Goal: Register for event/course

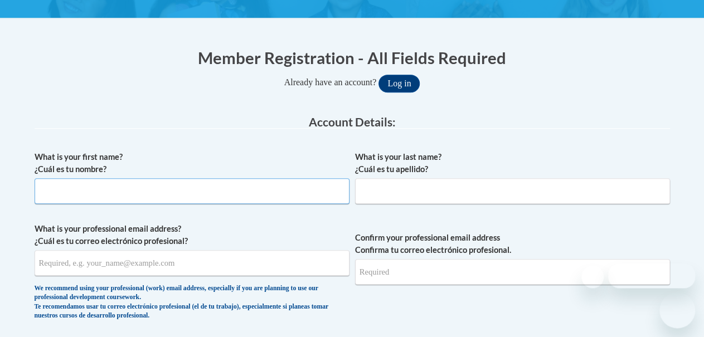
click at [294, 195] on input "What is your first name? ¿Cuál es tu nombre?" at bounding box center [192, 191] width 315 height 26
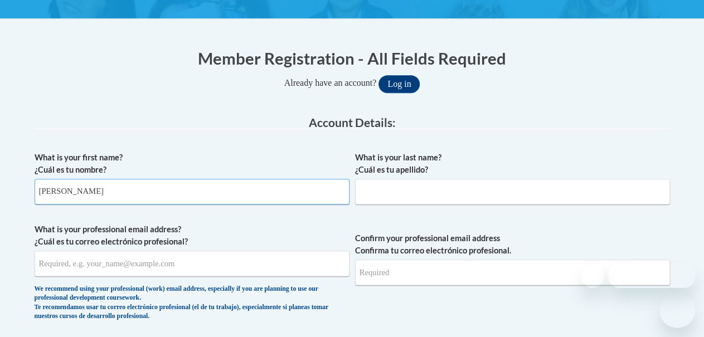
type input "Jasmine"
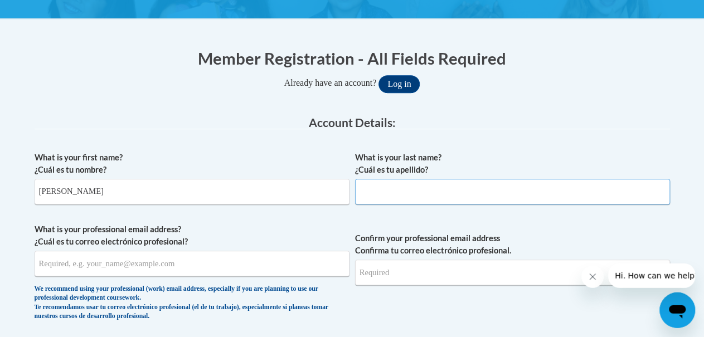
scroll to position [0, 0]
type input "Dubose"
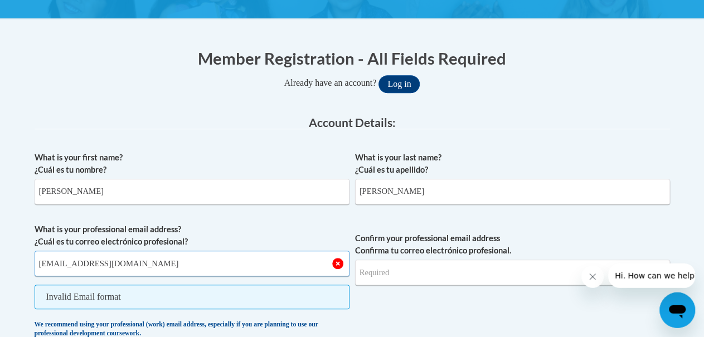
type input "jdubose215@gmail.com"
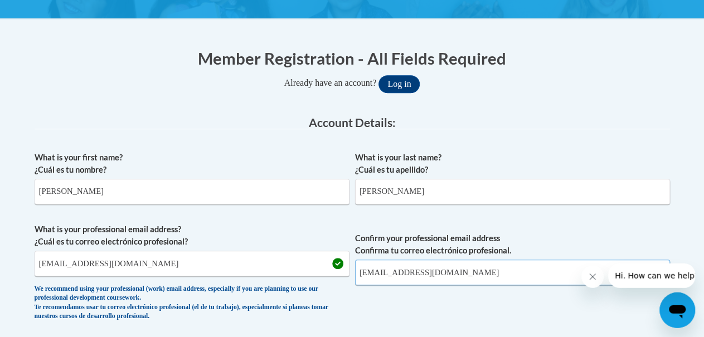
type input "jdubose215@gmail.com"
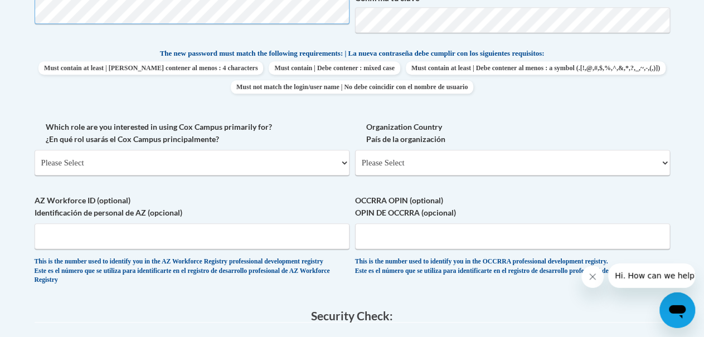
scroll to position [561, 0]
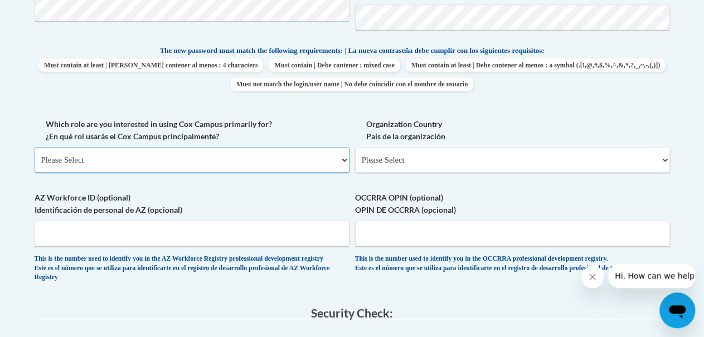
select select "fbf2d438-af2f-41f8-98f1-81c410e29de3"
click option "Educator | Educador(a)" at bounding box center [0, 0] width 0 height 0
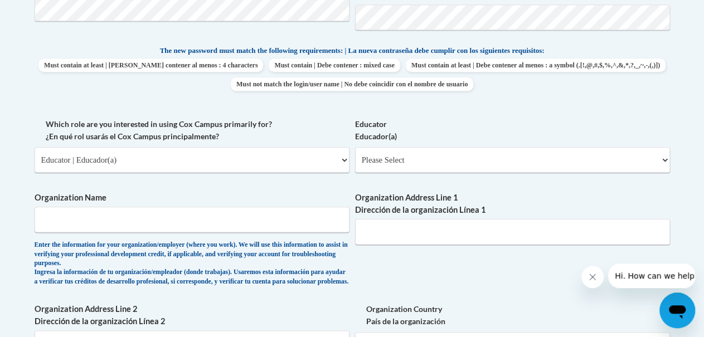
click at [399, 104] on div "What is your first name? ¿Cuál es tu nombre? Jasmine What is your last name? ¿C…" at bounding box center [353, 127] width 636 height 703
select select "67563ca1-16dc-4830-a7b3-94a34bed3689"
click option "Other | Otro" at bounding box center [0, 0] width 0 height 0
click at [254, 222] on input "Organization Name" at bounding box center [192, 220] width 315 height 26
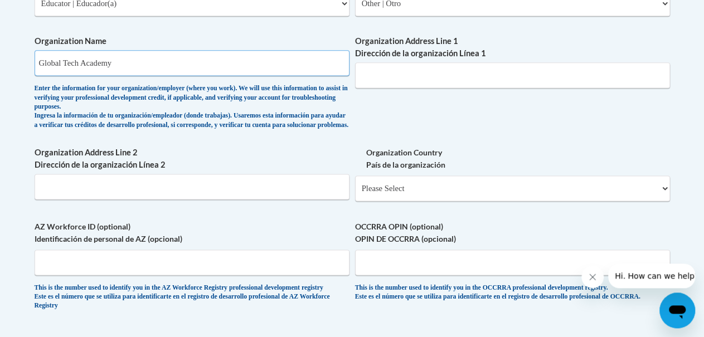
scroll to position [719, 0]
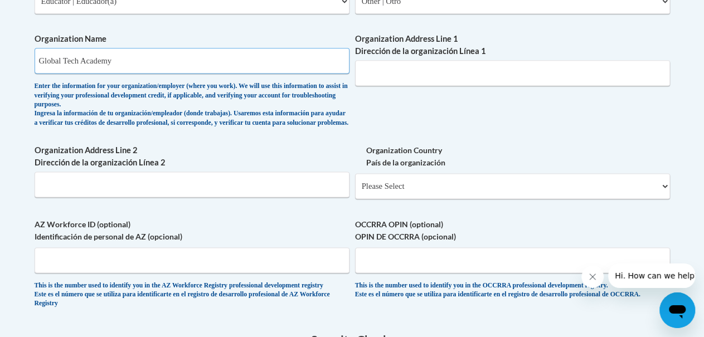
type input "Global Tech Academy"
click at [355, 174] on select "Please Select United States | Estados Unidos Outside of the United States | Fue…" at bounding box center [512, 187] width 315 height 26
select select "ad49bcad-a171-4b2e-b99c-48b446064914"
click option "United States | Estados Unidos" at bounding box center [0, 0] width 0 height 0
select select
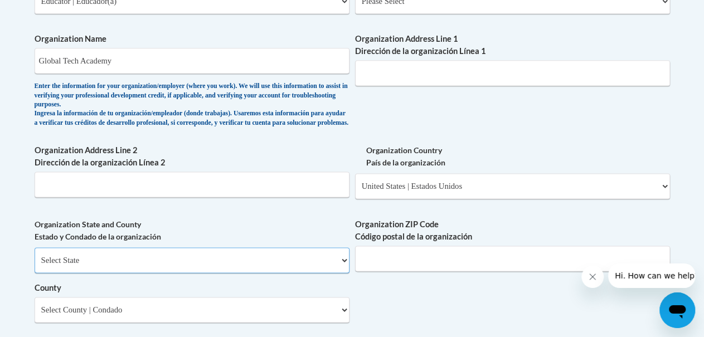
select select "Georgia"
click option "Georgia" at bounding box center [0, 0] width 0 height 0
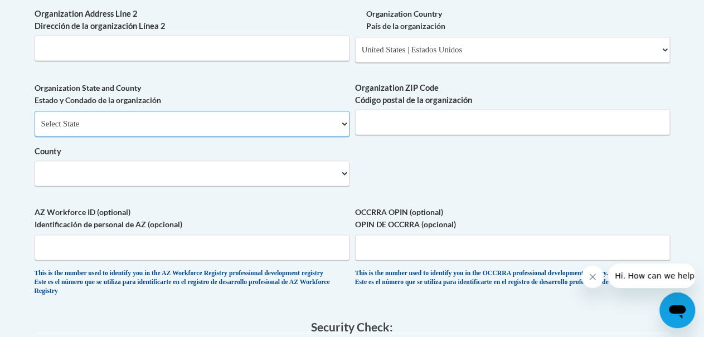
scroll to position [859, 0]
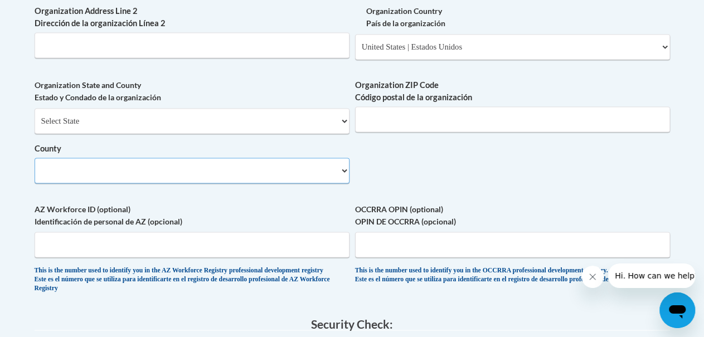
click at [35, 158] on select "County" at bounding box center [192, 171] width 315 height 26
click at [337, 183] on select "County" at bounding box center [192, 171] width 315 height 26
click at [35, 158] on select "County" at bounding box center [192, 171] width 315 height 26
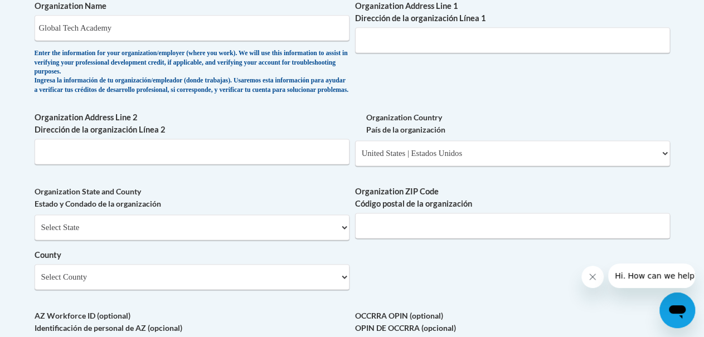
scroll to position [718, 0]
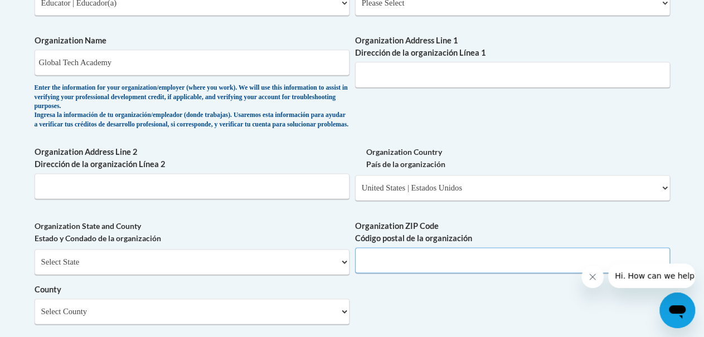
click at [495, 265] on input "Organization ZIP Code Código postal de la organización" at bounding box center [512, 261] width 315 height 26
click at [485, 73] on input "Organization Address Line 1 Dirección de la organización Línea 1" at bounding box center [512, 75] width 315 height 26
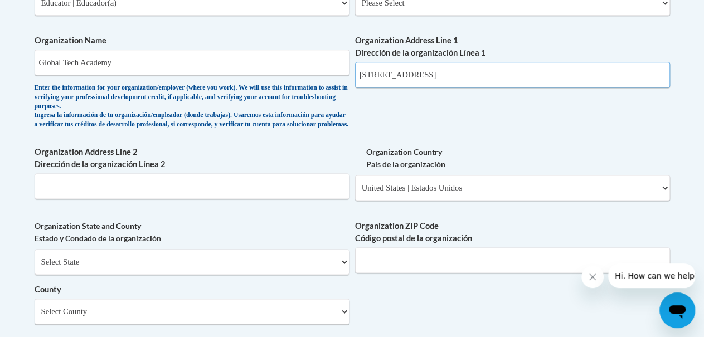
type input "2200 Lake Park Drive SE"
click at [438, 273] on input "Organization ZIP Code Código postal de la organización" at bounding box center [512, 261] width 315 height 26
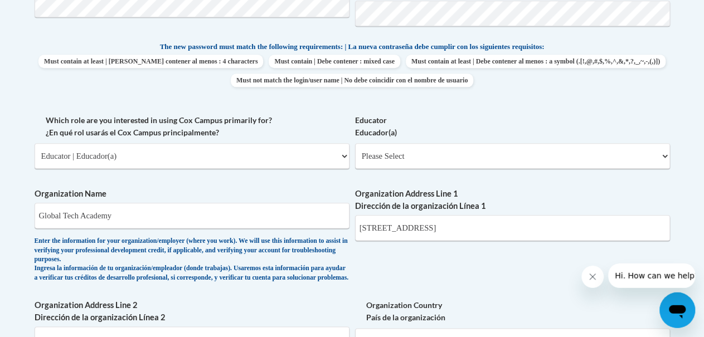
scroll to position [553, 0]
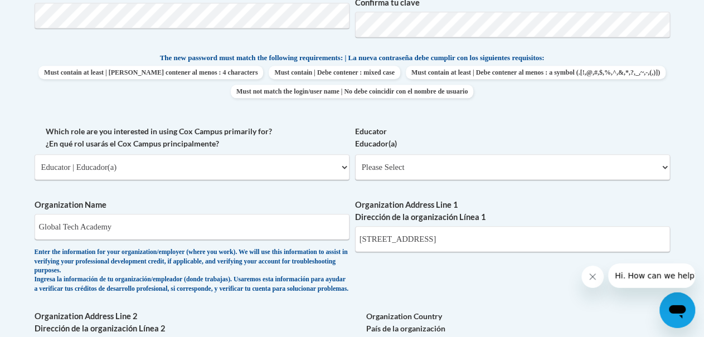
type input "30080"
select select "67563ca1-16dc-4830-a7b3-94a34bed3689"
click option "Other | Otro" at bounding box center [0, 0] width 0 height 0
click at [355, 265] on div "What is your first name? ¿Cuál es tu nombre? Jasmine What is your last name? ¿C…" at bounding box center [353, 197] width 636 height 827
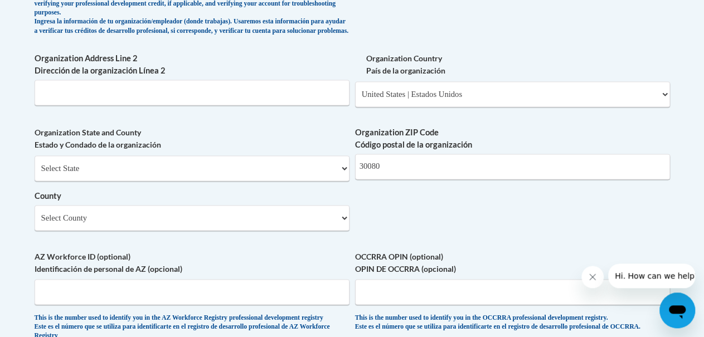
scroll to position [814, 0]
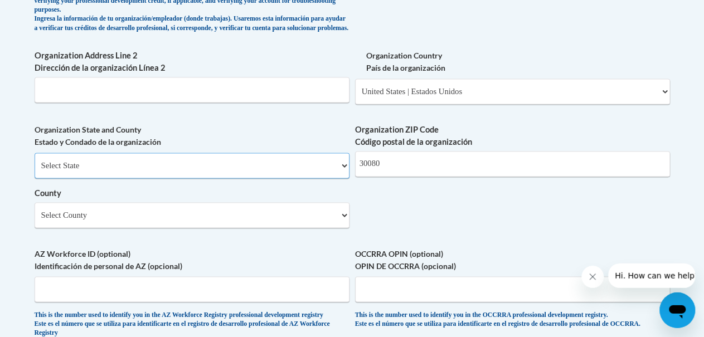
select select "Georgia"
click option "Georgia" at bounding box center [0, 0] width 0 height 0
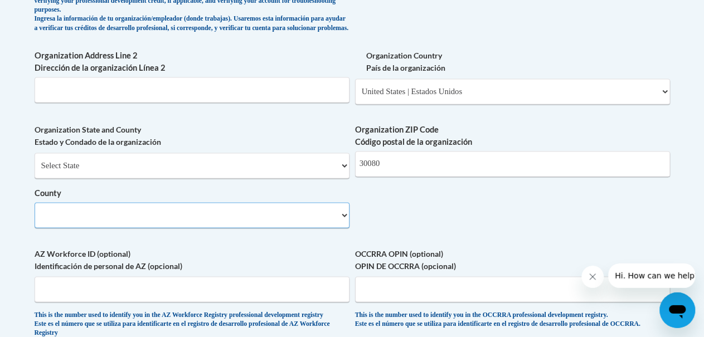
click at [35, 203] on select "County" at bounding box center [192, 216] width 315 height 26
click at [284, 263] on label "AZ Workforce ID (optional) Identificación de personal de AZ (opcional)" at bounding box center [192, 260] width 315 height 25
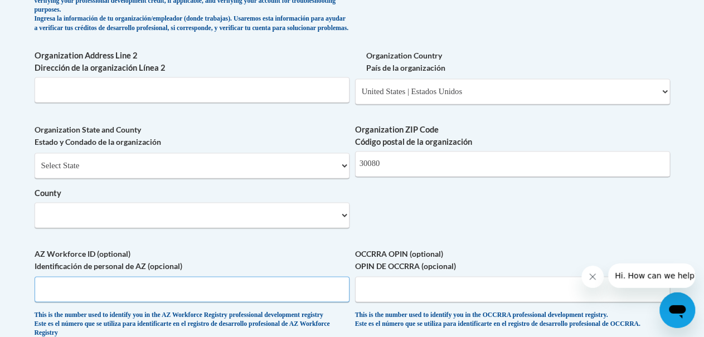
click at [284, 277] on input "AZ Workforce ID (optional) Identificación de personal de AZ (opcional)" at bounding box center [192, 290] width 315 height 26
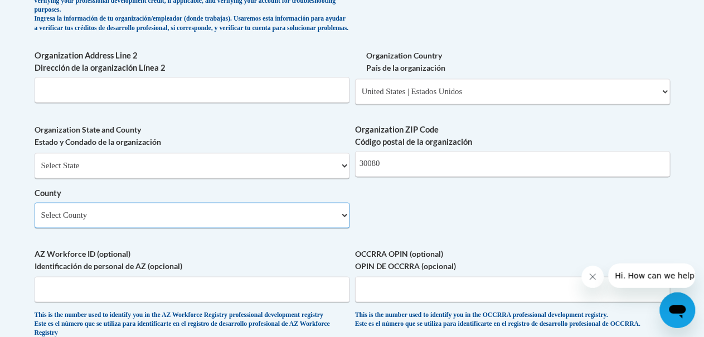
click at [344, 227] on select "Select County Appling Atkinson Bacon Baker Baldwin Banks Barrow Bartow Ben Hill…" at bounding box center [192, 216] width 315 height 26
select select "Cobb"
click option "Cobb" at bounding box center [0, 0] width 0 height 0
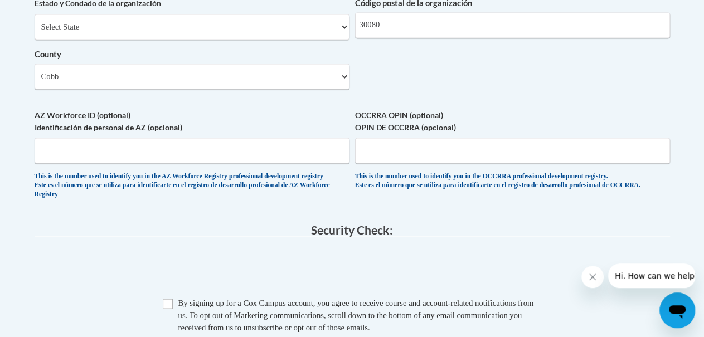
scroll to position [959, 0]
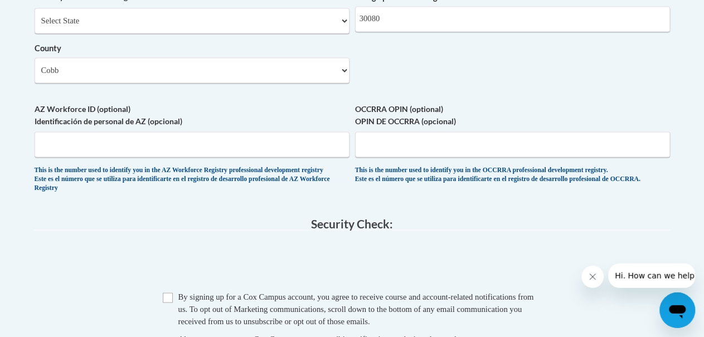
click at [124, 276] on span "0cAFcWeA57j4CqS-SawgA1AbNARpKvbiCx7rKAiyx41ND409vBU11X1WE8Ndc6lx8ABn8CQKWDHMp6F…" at bounding box center [353, 264] width 636 height 44
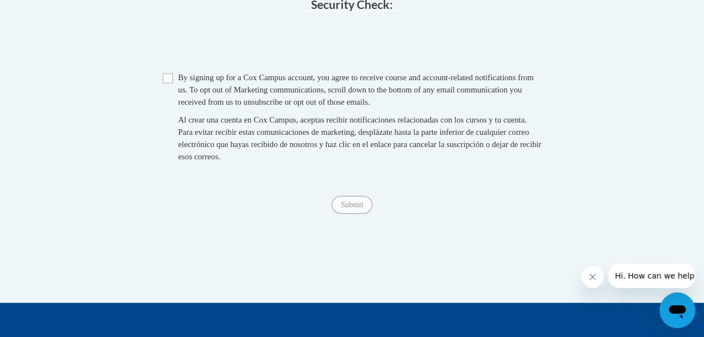
scroll to position [1191, 0]
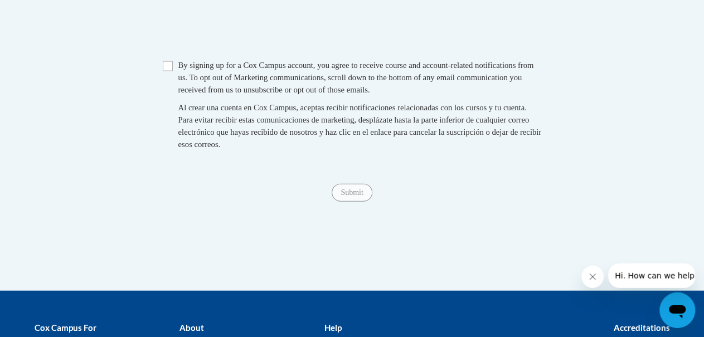
click at [440, 202] on div "Submit Submit" at bounding box center [353, 193] width 636 height 18
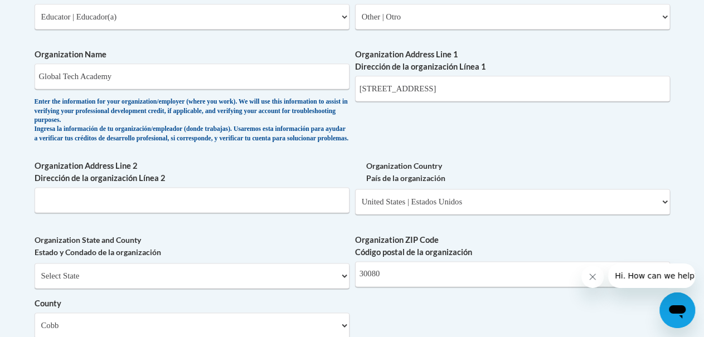
scroll to position [698, 0]
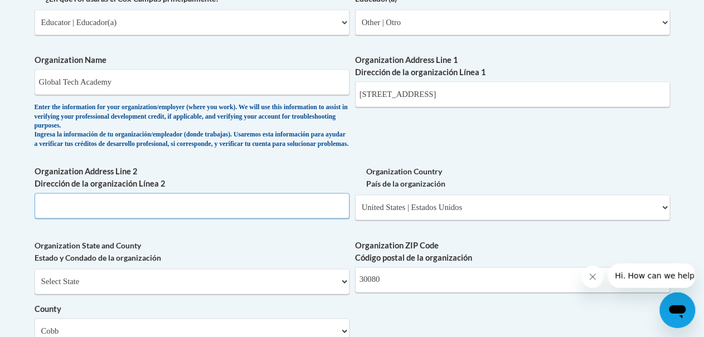
click at [308, 219] on input "Organization Address Line 2 Dirección de la organización Línea 2" at bounding box center [192, 207] width 315 height 26
type input "N/A"
click at [15, 179] on body "This site uses cookies to help improve your learning experience. By continuing …" at bounding box center [352, 141] width 704 height 1679
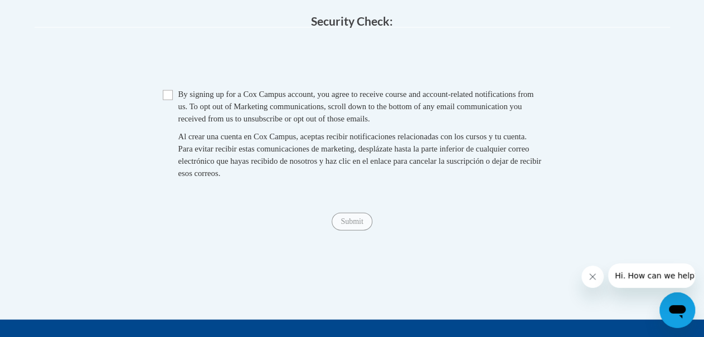
scroll to position [1191, 0]
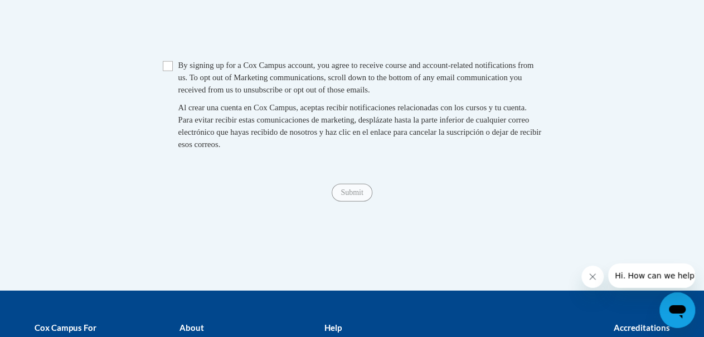
click at [172, 71] on input "Checkbox" at bounding box center [168, 66] width 10 height 10
checkbox input "false"
click at [349, 202] on input "Submit" at bounding box center [352, 193] width 40 height 18
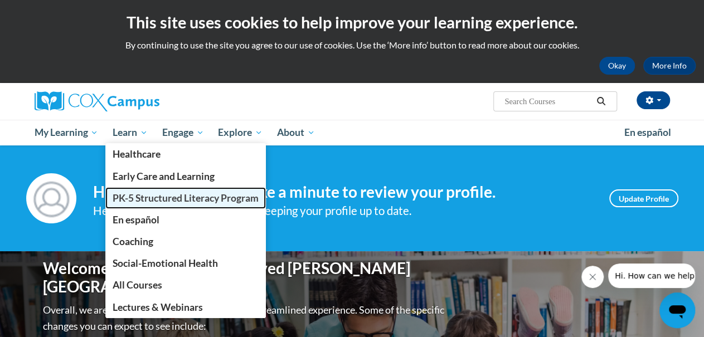
click at [134, 195] on span "PK-5 Structured Literacy Program" at bounding box center [186, 198] width 146 height 12
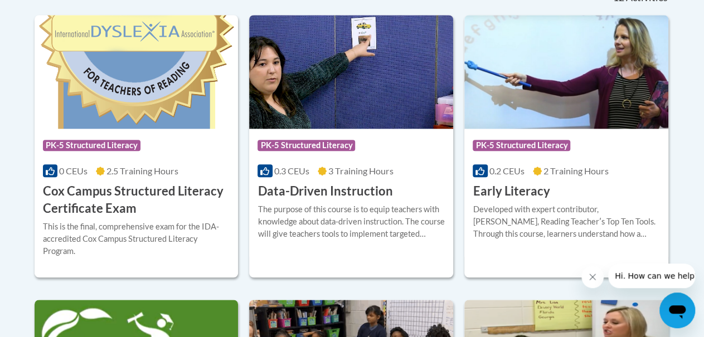
scroll to position [493, 0]
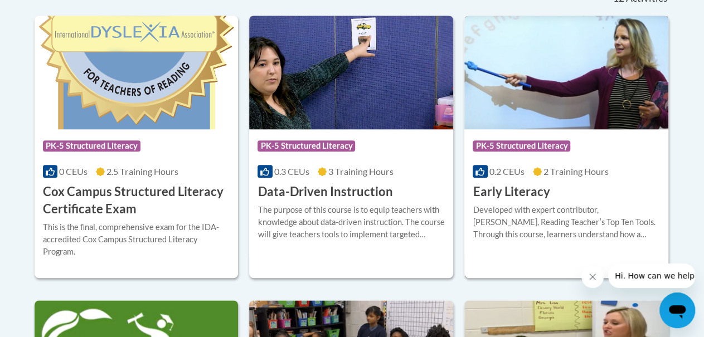
click at [635, 90] on img at bounding box center [567, 73] width 204 height 114
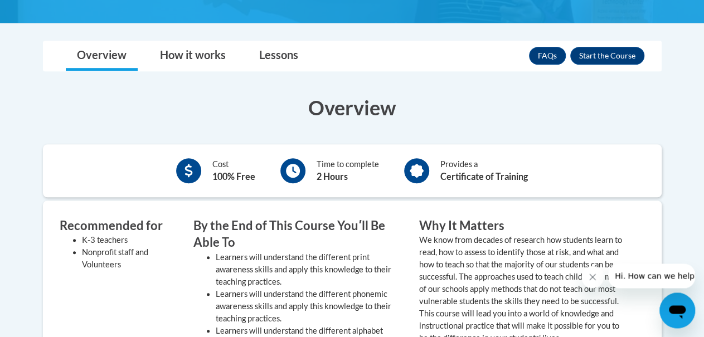
scroll to position [290, 0]
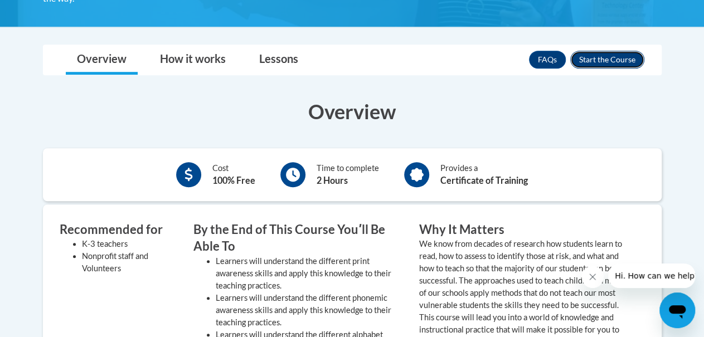
click at [622, 66] on button "Enroll" at bounding box center [608, 60] width 74 height 18
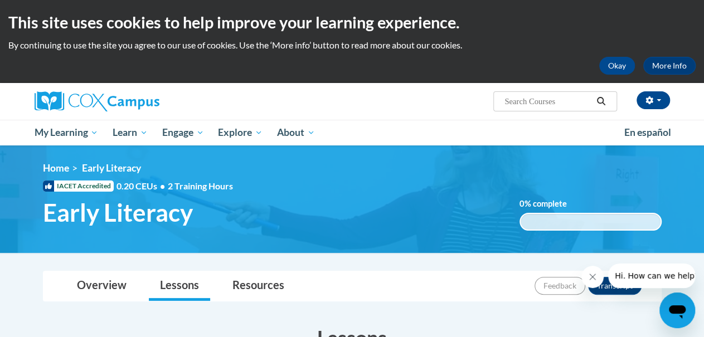
click at [597, 278] on icon "Close message from company" at bounding box center [592, 277] width 9 height 9
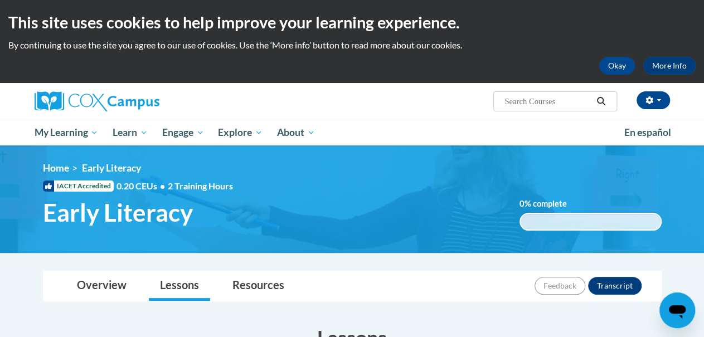
click at [485, 139] on ul "My Learning My Learning My Course Progress Certificates My Action Plans Group D…" at bounding box center [322, 133] width 590 height 26
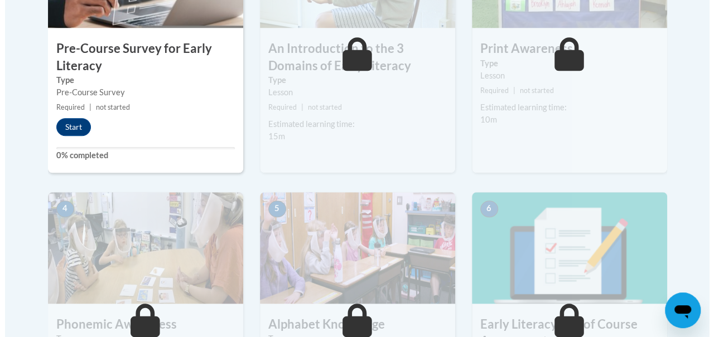
scroll to position [429, 0]
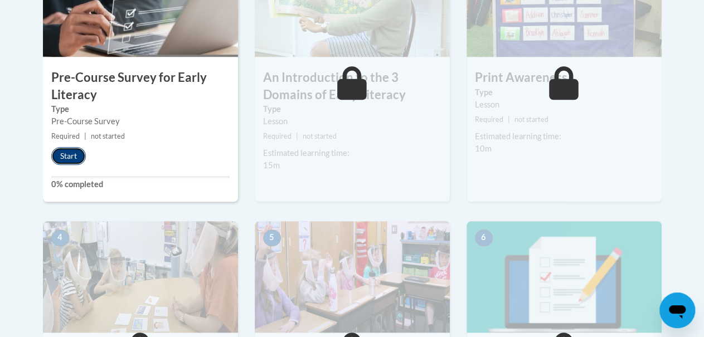
click at [78, 157] on button "Start" at bounding box center [68, 156] width 35 height 18
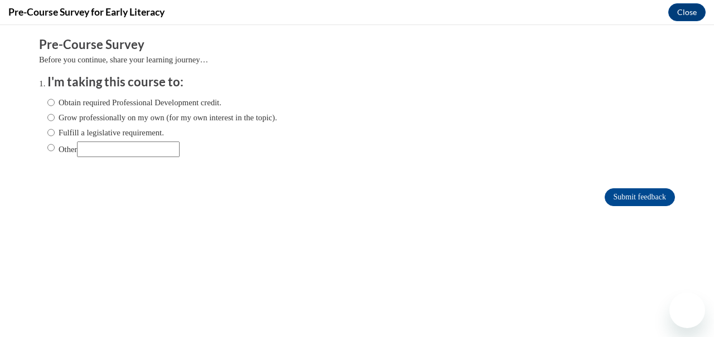
scroll to position [0, 0]
click at [69, 106] on label "Obtain required Professional Development credit." at bounding box center [134, 102] width 174 height 12
click at [55, 106] on input "Obtain required Professional Development credit." at bounding box center [50, 102] width 7 height 12
radio input "true"
click at [605, 194] on input "Submit feedback" at bounding box center [640, 198] width 70 height 18
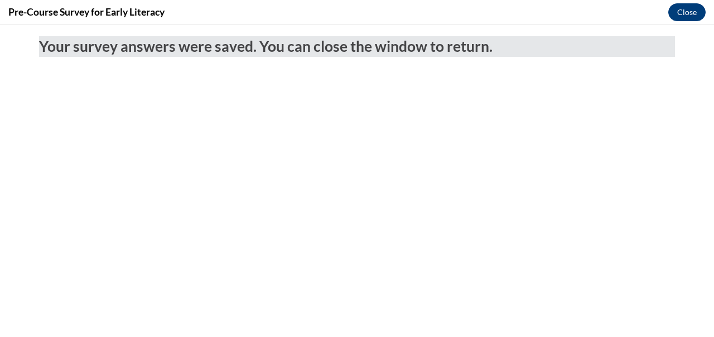
click at [671, 11] on button "Close" at bounding box center [686, 12] width 37 height 18
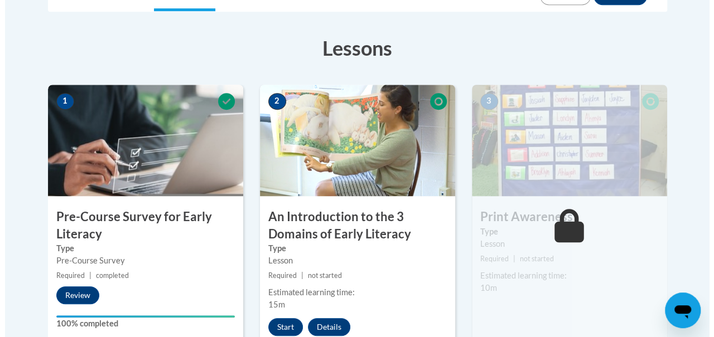
scroll to position [293, 0]
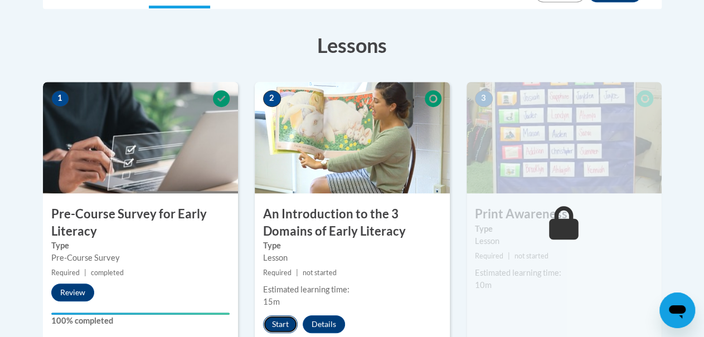
click at [289, 327] on button "Start" at bounding box center [280, 325] width 35 height 18
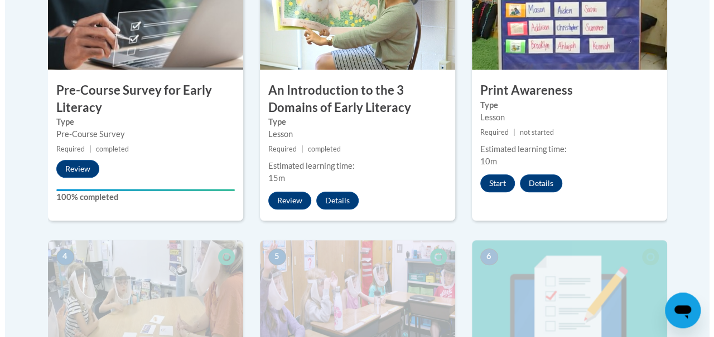
scroll to position [410, 0]
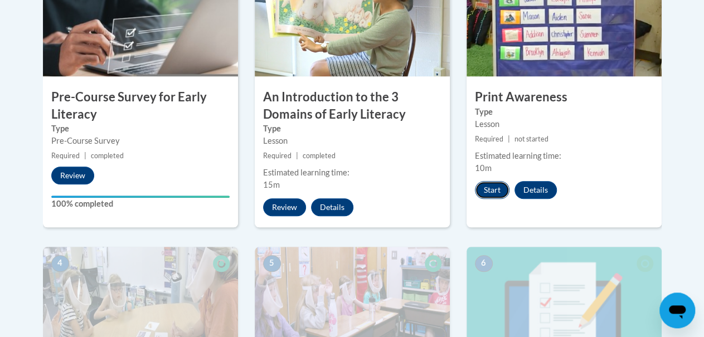
click at [498, 185] on button "Start" at bounding box center [492, 190] width 35 height 18
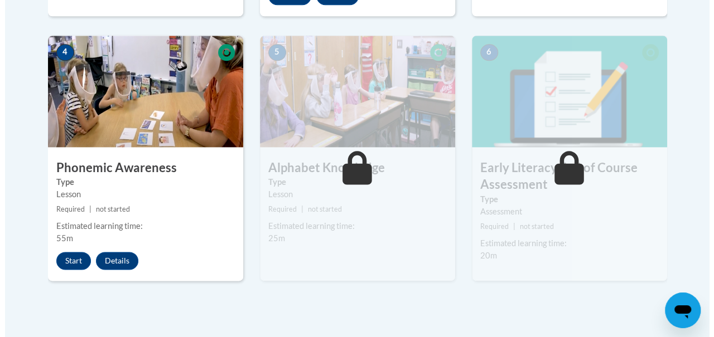
scroll to position [620, 0]
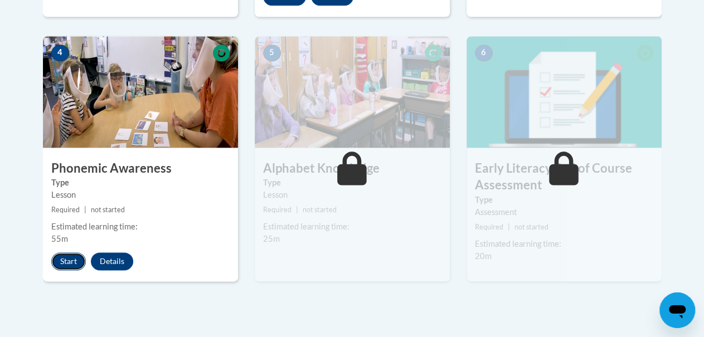
click at [65, 261] on button "Start" at bounding box center [68, 262] width 35 height 18
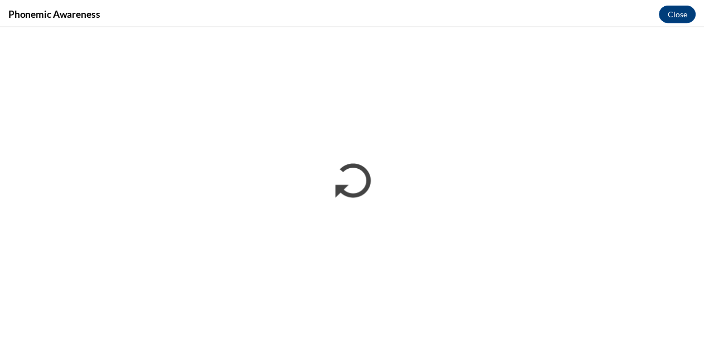
scroll to position [0, 0]
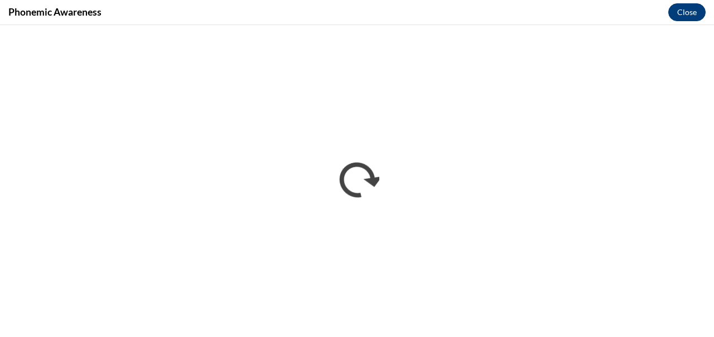
click at [701, 7] on button "Close" at bounding box center [686, 12] width 37 height 18
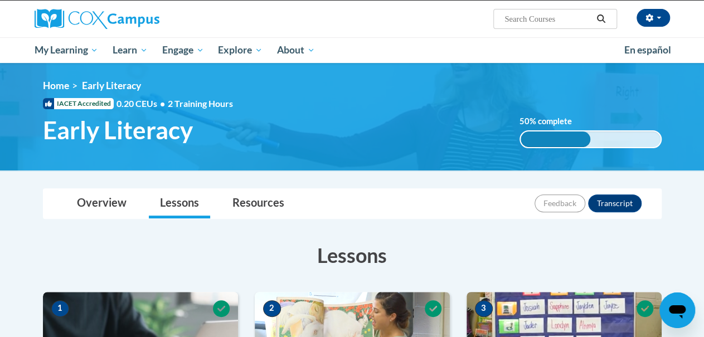
scroll to position [39, 0]
